Goal: Feedback & Contribution: Submit feedback/report problem

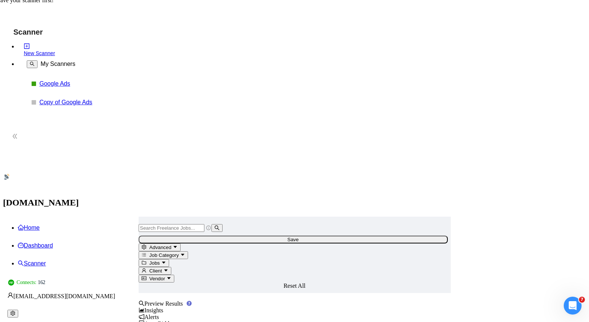
click at [39, 83] on link "Google Ads" at bounding box center [74, 83] width 71 height 7
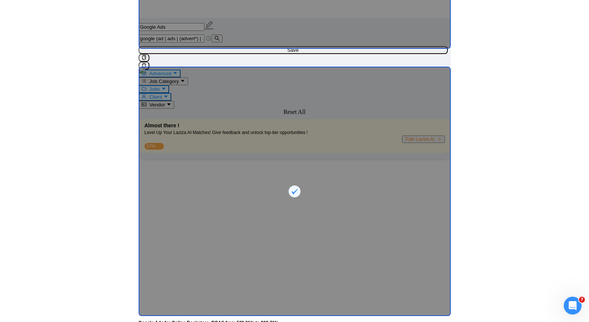
scroll to position [1822, 0]
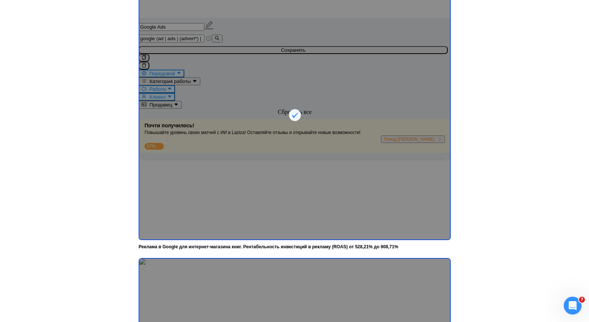
scroll to position [1934, 0]
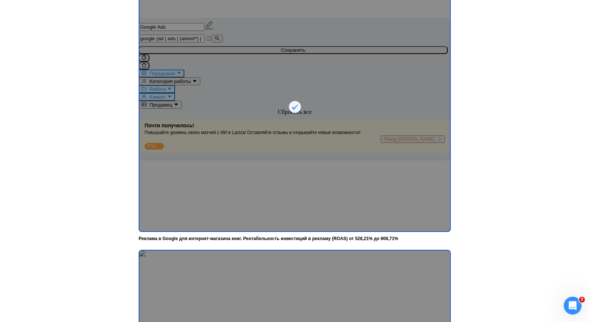
drag, startPoint x: 277, startPoint y: 311, endPoint x: 301, endPoint y: 280, distance: 39.1
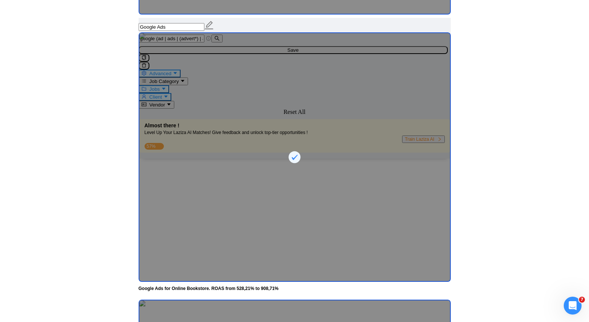
scroll to position [1860, 0]
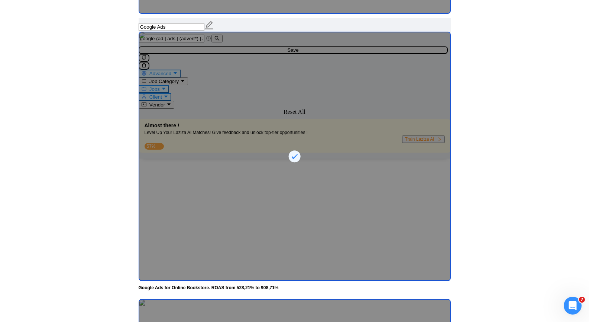
drag, startPoint x: 306, startPoint y: 126, endPoint x: 328, endPoint y: 128, distance: 22.1
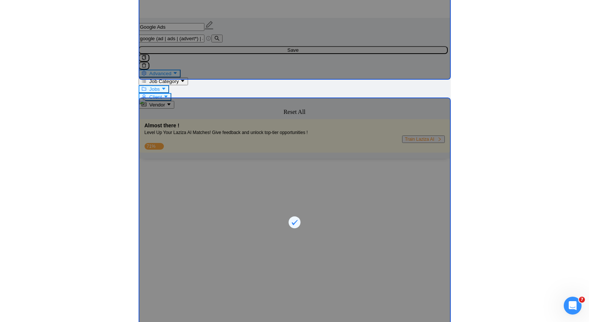
scroll to position [1822, 0]
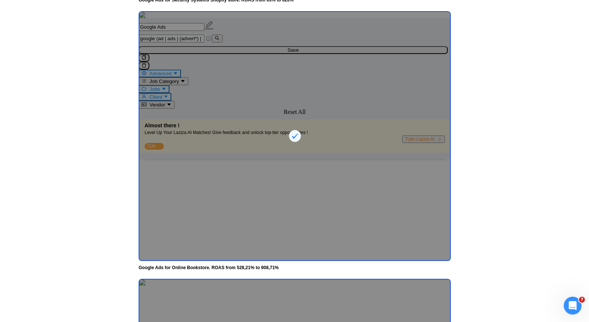
scroll to position [318, 0]
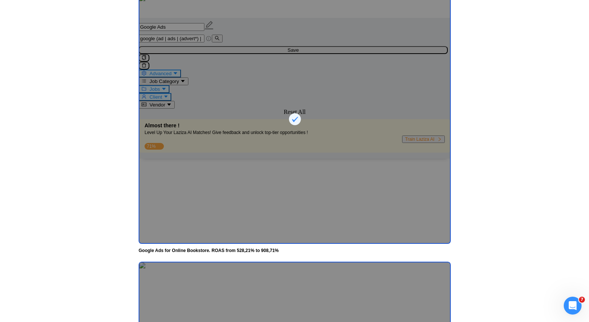
drag, startPoint x: 314, startPoint y: 313, endPoint x: 344, endPoint y: 287, distance: 39.5
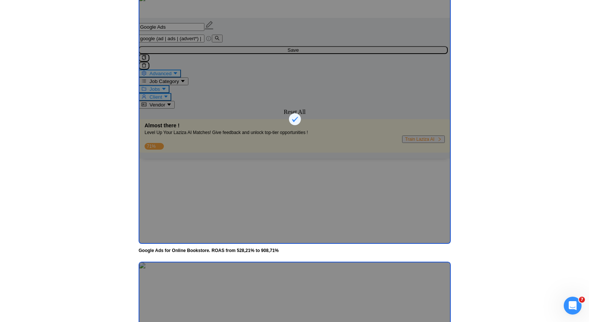
drag, startPoint x: 341, startPoint y: 158, endPoint x: 354, endPoint y: 152, distance: 14.0
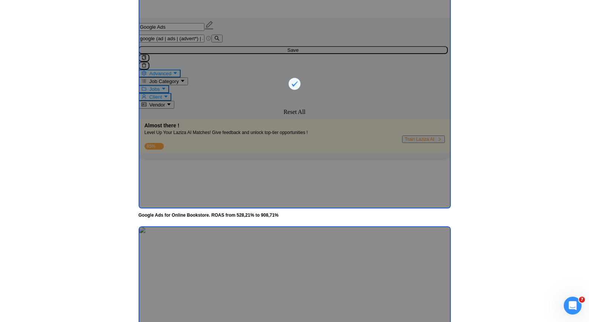
scroll to position [1934, 0]
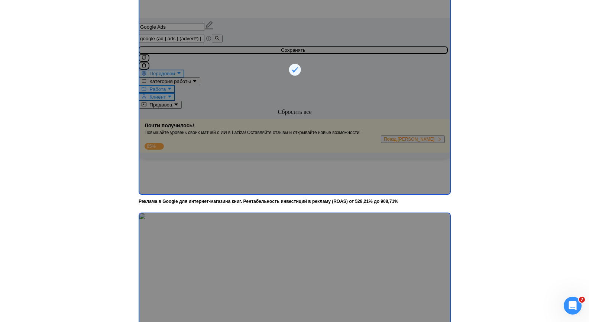
scroll to position [250, 0]
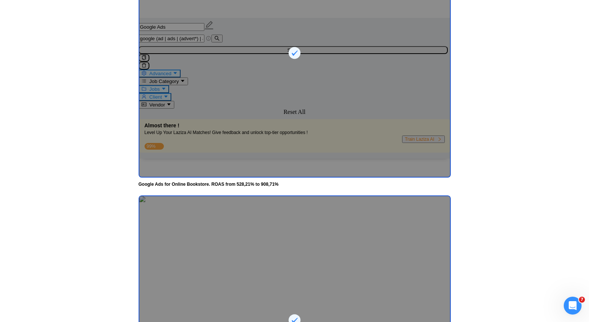
scroll to position [1971, 0]
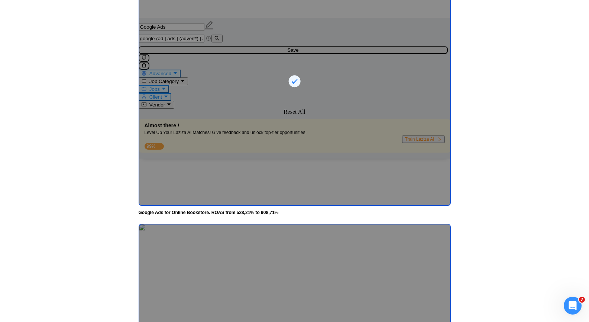
scroll to position [1947, 0]
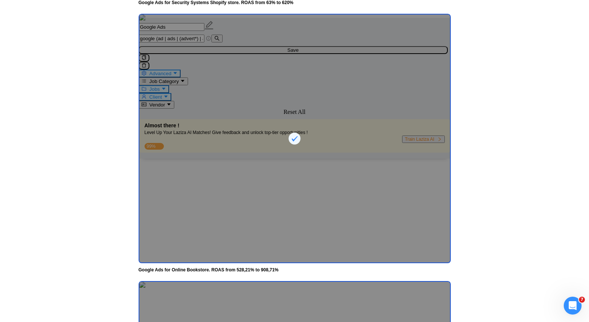
scroll to position [1880, 0]
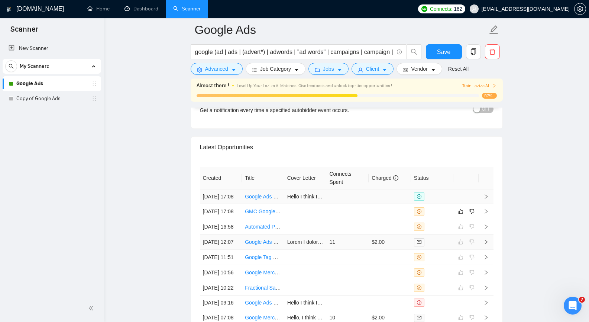
scroll to position [1806, 0]
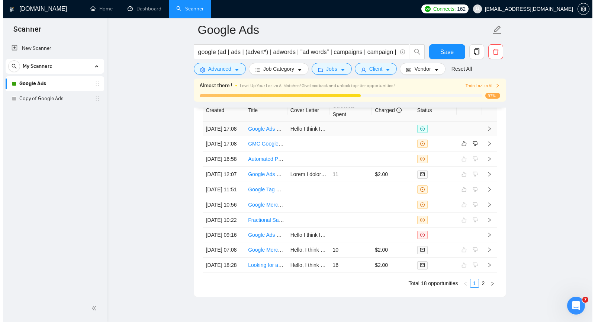
scroll to position [1885, 0]
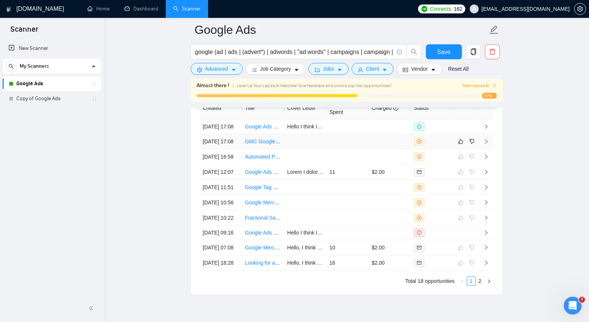
click at [489, 149] on td at bounding box center [486, 141] width 15 height 15
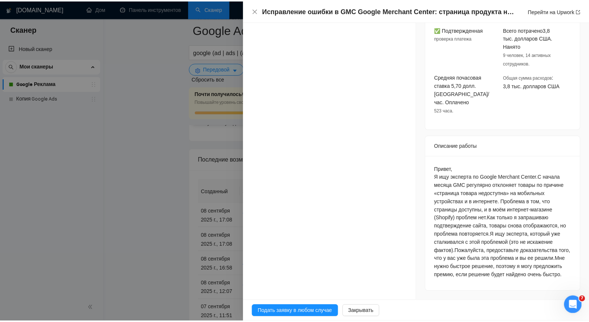
scroll to position [253, 0]
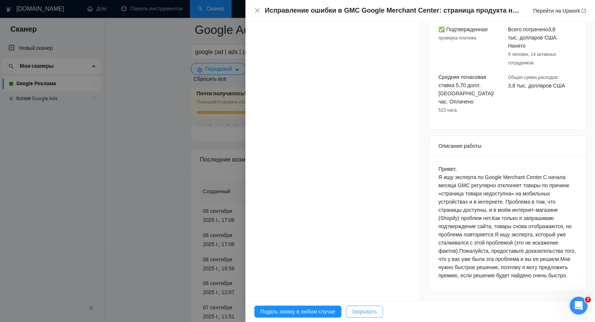
drag, startPoint x: 351, startPoint y: 309, endPoint x: 293, endPoint y: 100, distance: 216.1
click at [352, 309] on font "Закрывать" at bounding box center [365, 311] width 26 height 6
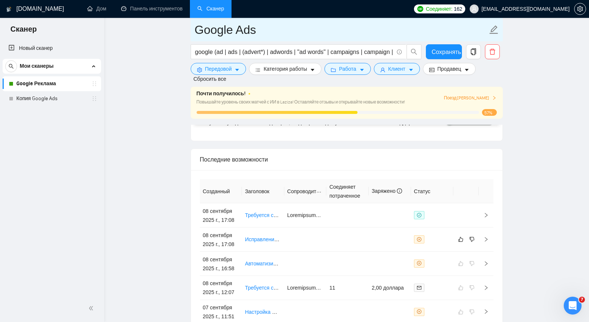
click at [377, 29] on input "Google Ads" at bounding box center [341, 29] width 293 height 19
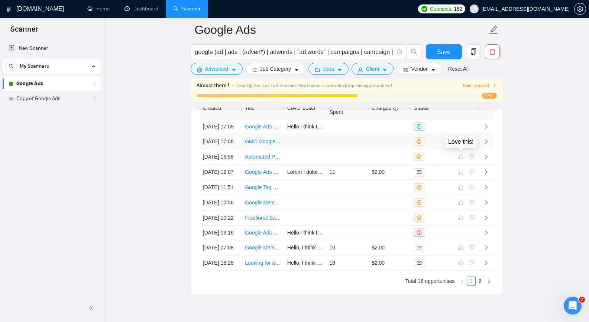
click at [461, 144] on icon "like" at bounding box center [461, 141] width 5 height 5
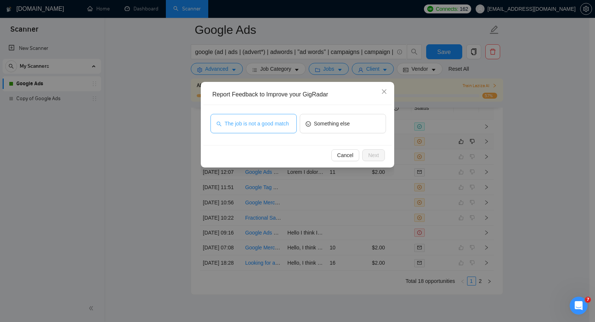
click at [283, 128] on button "The job is not a good match" at bounding box center [254, 123] width 86 height 19
click at [379, 156] on button "Next" at bounding box center [373, 155] width 23 height 12
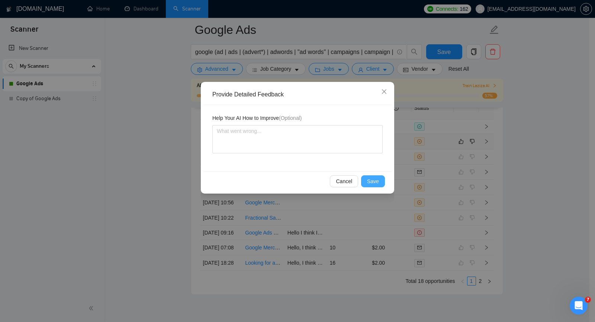
click at [373, 183] on span "Save" at bounding box center [373, 181] width 12 height 8
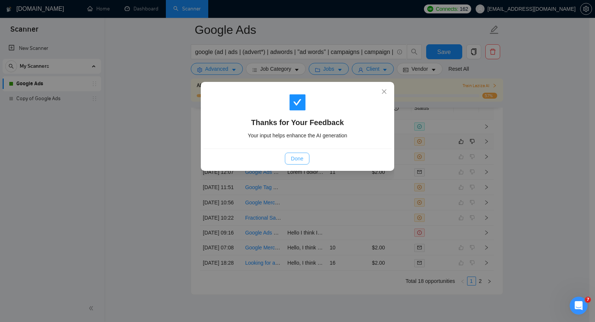
click at [298, 157] on span "Done" at bounding box center [297, 158] width 12 height 8
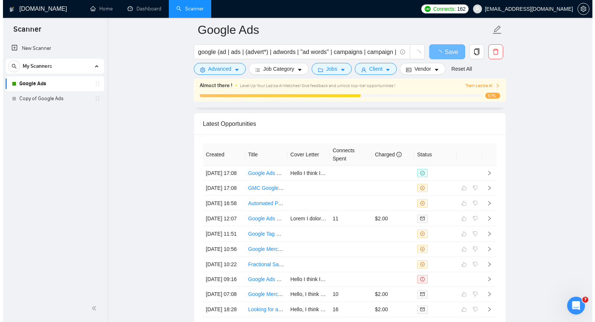
scroll to position [1771, 0]
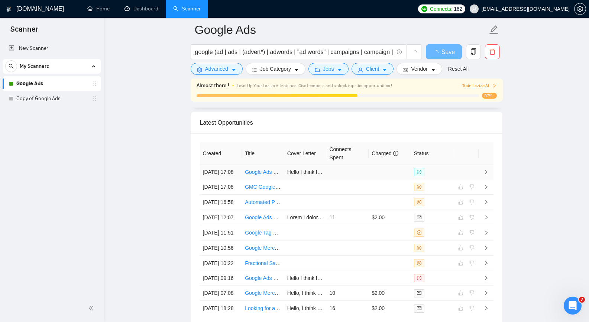
click at [488, 174] on icon "right" at bounding box center [486, 171] width 5 height 5
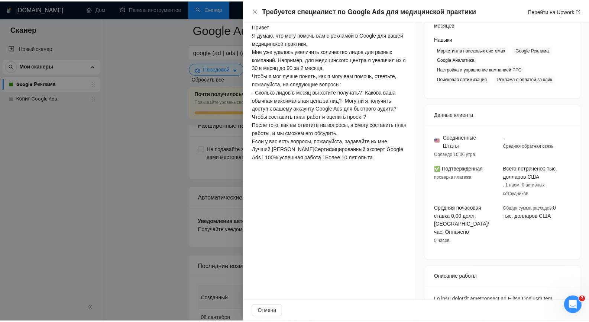
scroll to position [135, 0]
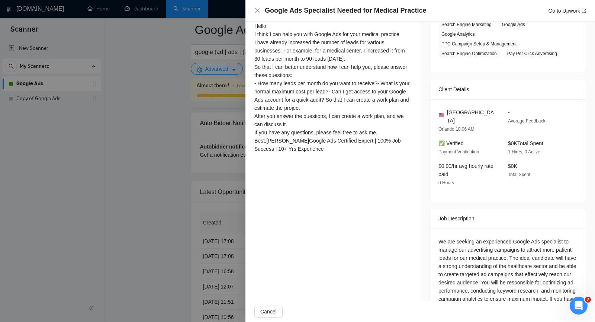
click at [165, 131] on div at bounding box center [297, 161] width 595 height 322
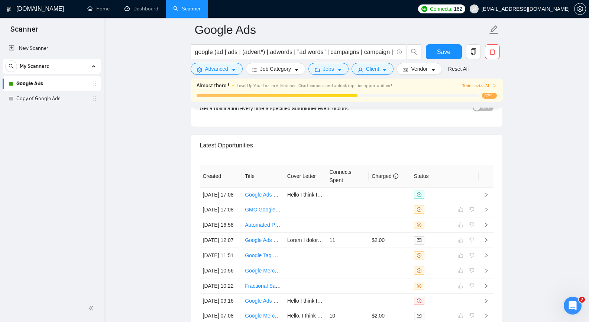
scroll to position [1845, 0]
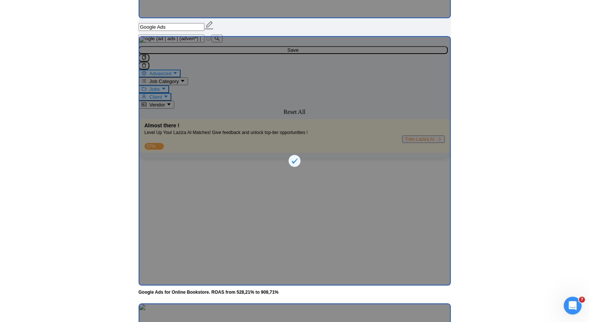
scroll to position [1860, 0]
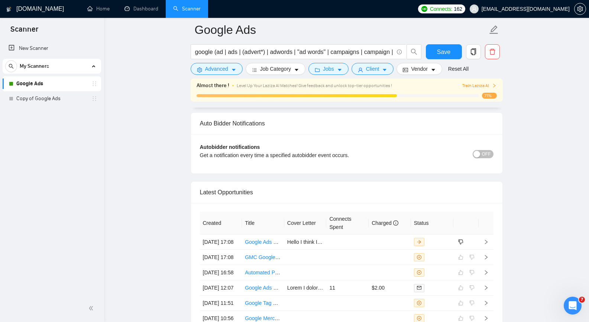
scroll to position [1771, 0]
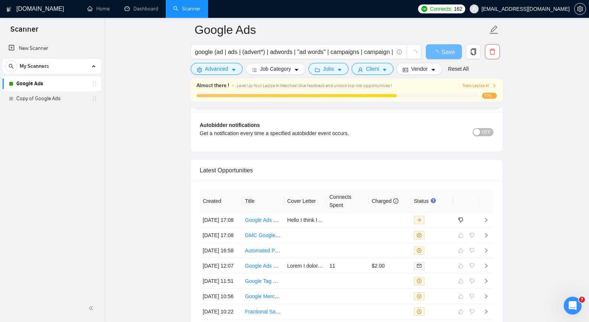
scroll to position [1734, 0]
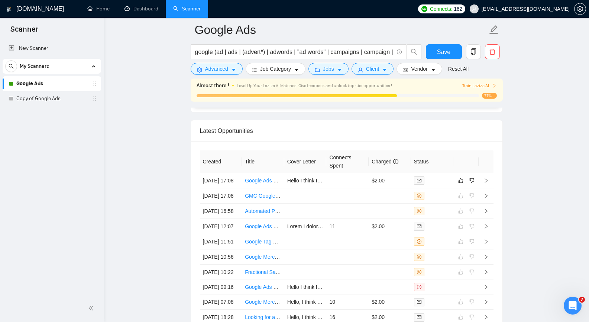
scroll to position [1835, 0]
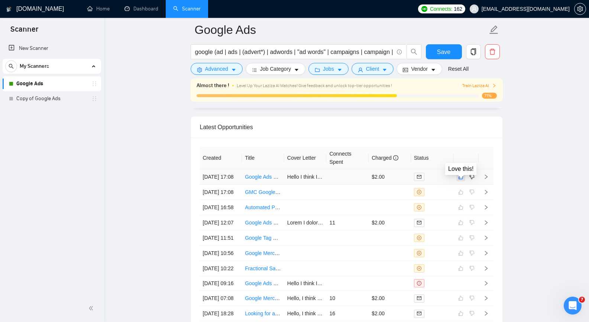
click at [460, 179] on icon "like" at bounding box center [461, 176] width 5 height 5
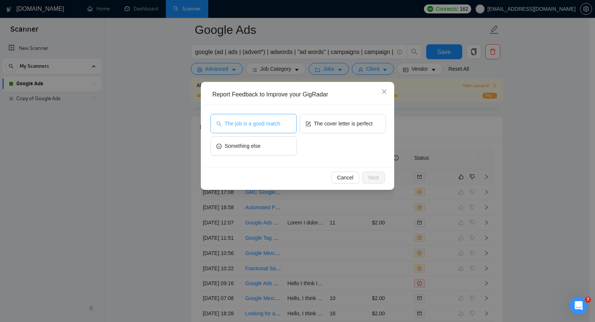
click at [272, 128] on button "The job is a good match" at bounding box center [254, 123] width 86 height 19
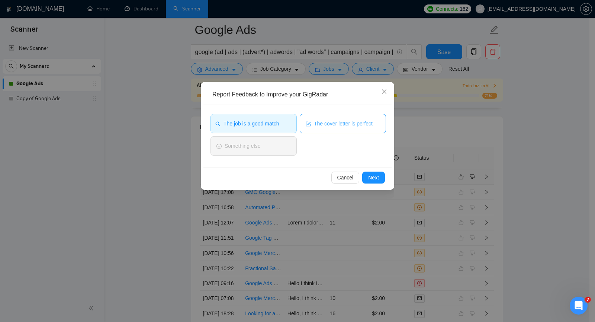
click at [330, 123] on span "The cover letter is perfect" at bounding box center [343, 123] width 59 height 8
click at [377, 178] on span "Next" at bounding box center [373, 177] width 11 height 8
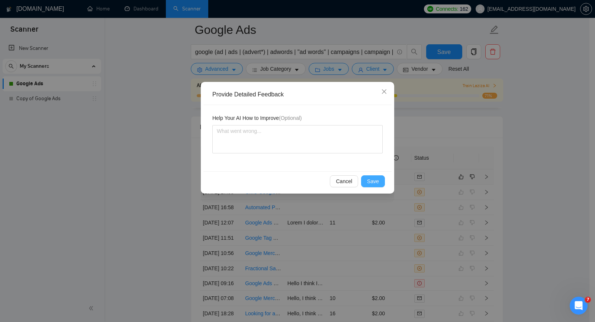
click at [376, 181] on span "Save" at bounding box center [373, 181] width 12 height 8
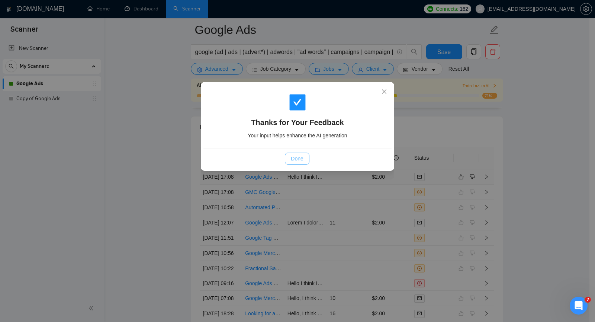
click at [298, 158] on span "Done" at bounding box center [297, 158] width 12 height 8
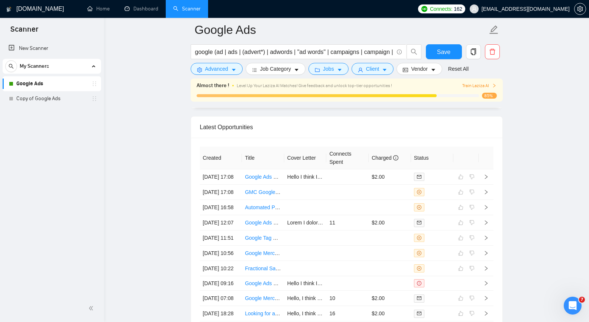
click at [491, 85] on span "Train Laziza AI" at bounding box center [480, 85] width 34 height 7
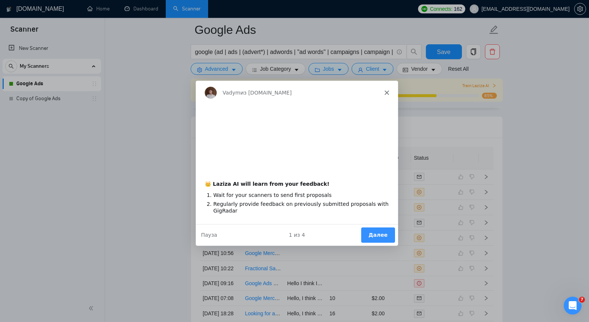
scroll to position [0, 0]
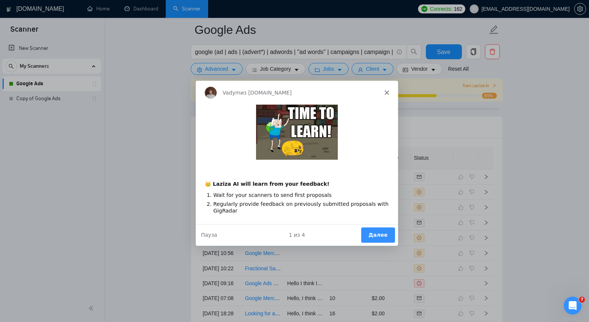
click at [387, 91] on icon "Закрыть" at bounding box center [386, 92] width 4 height 4
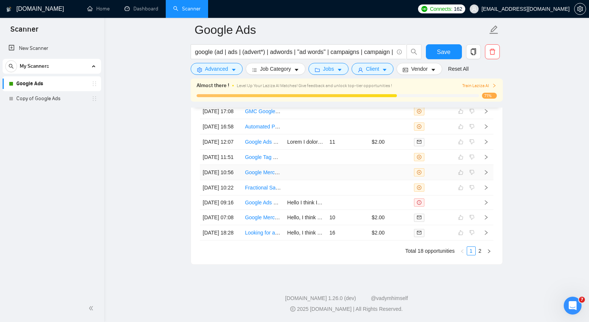
scroll to position [1992, 0]
click at [489, 251] on icon "right" at bounding box center [489, 251] width 4 height 4
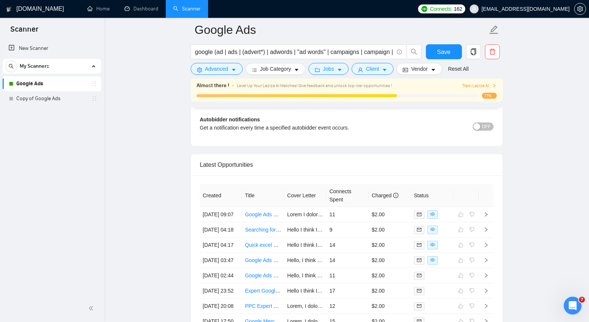
scroll to position [1947, 0]
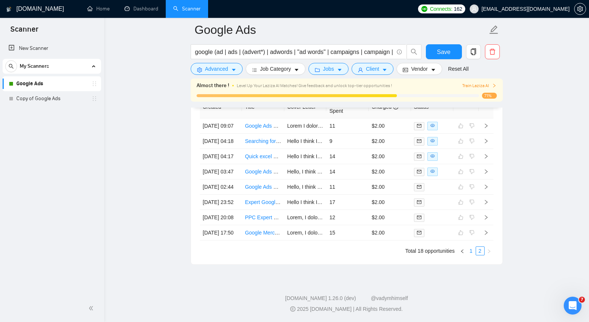
click at [471, 250] on link "1" at bounding box center [472, 251] width 8 height 8
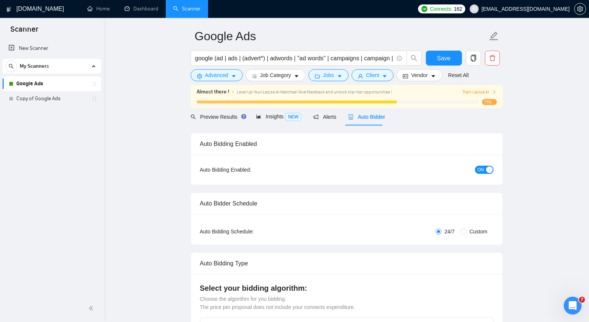
scroll to position [0, 0]
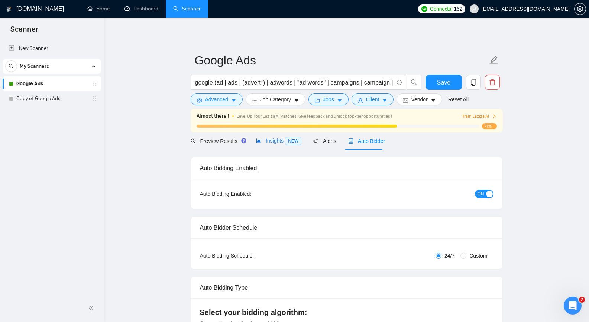
click at [275, 142] on span "Insights NEW" at bounding box center [278, 141] width 45 height 6
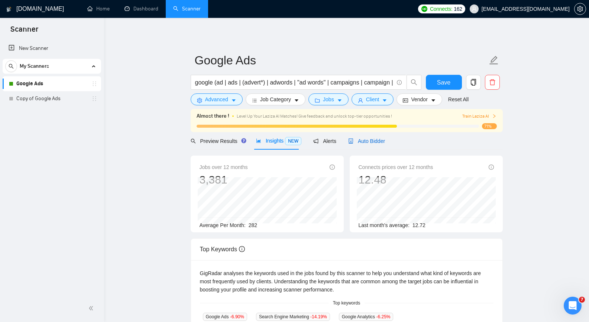
click at [360, 138] on span "Auto Bidder" at bounding box center [366, 141] width 37 height 6
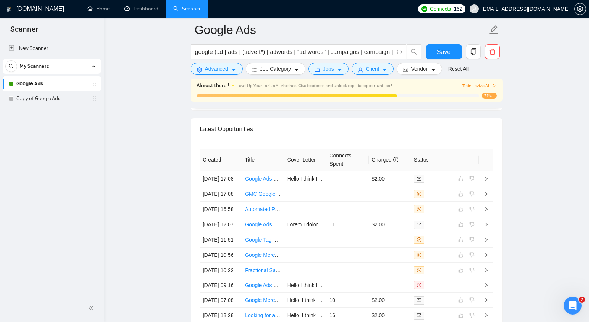
scroll to position [1806, 0]
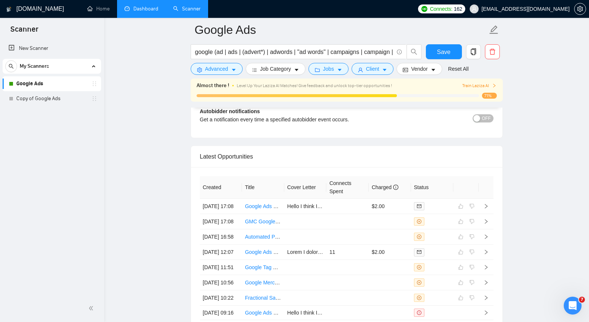
click at [141, 10] on link "Dashboard" at bounding box center [142, 9] width 34 height 6
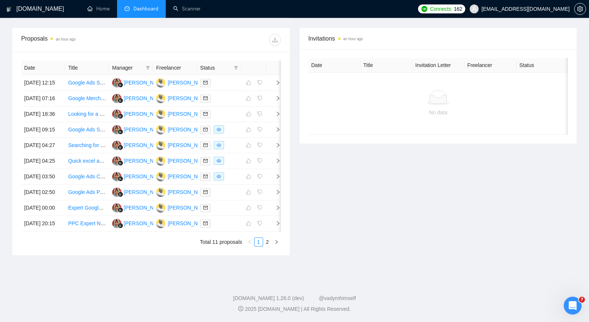
scroll to position [260, 0]
click at [274, 244] on icon "right" at bounding box center [276, 242] width 4 height 4
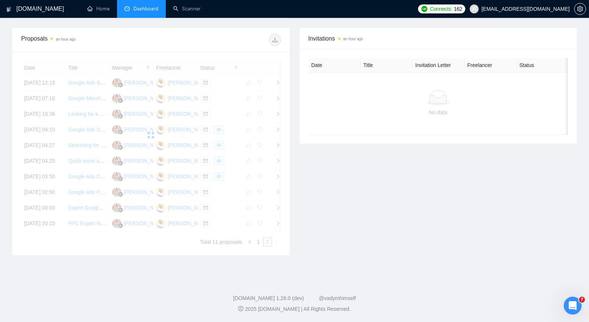
scroll to position [107, 0]
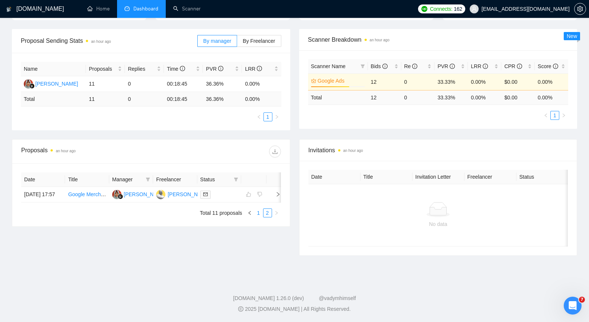
click at [259, 217] on link "1" at bounding box center [259, 213] width 8 height 8
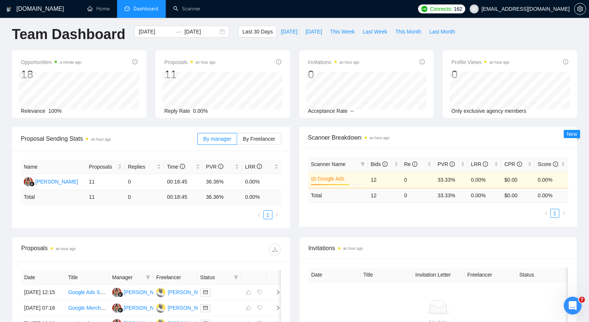
scroll to position [0, 0]
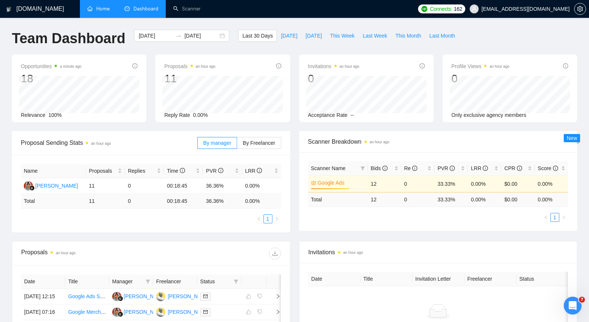
click at [107, 9] on link "Home" at bounding box center [98, 9] width 22 height 6
